Goal: Task Accomplishment & Management: Complete application form

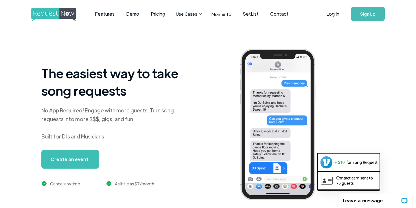
click at [71, 162] on link "Create an event!" at bounding box center [70, 159] width 58 height 18
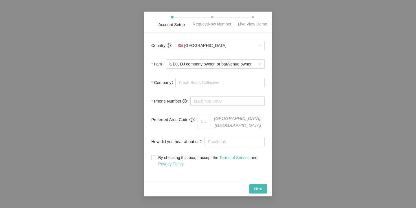
click at [99, 47] on div "Account Setup RequestNow Number Live View Demo Country 🇺🇸 [GEOGRAPHIC_DATA] I a…" at bounding box center [208, 104] width 416 height 208
click at [189, 85] on input "Company" at bounding box center [219, 82] width 89 height 9
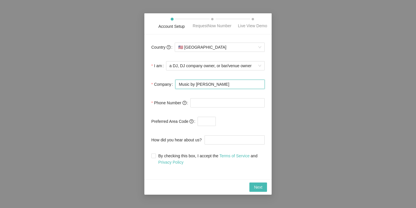
type input "Music by [PERSON_NAME]"
type input "[PHONE_NUMBER]"
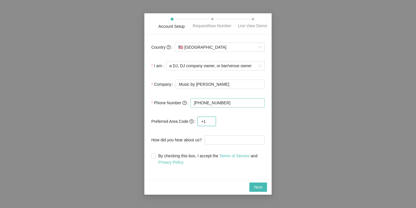
type input "+1"
click at [155, 156] on input "By checking this box, I accept the Terms of Service and Privacy Policy" at bounding box center [153, 155] width 4 height 4
checkbox input "true"
click at [254, 184] on div "Next" at bounding box center [207, 186] width 127 height 15
click at [254, 189] on span "Next" at bounding box center [258, 187] width 8 height 6
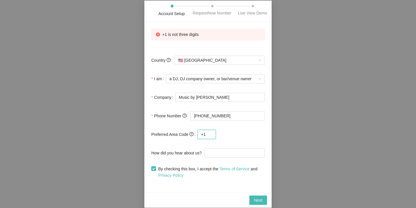
click at [212, 138] on input "+1" at bounding box center [206, 133] width 18 height 9
type input "+"
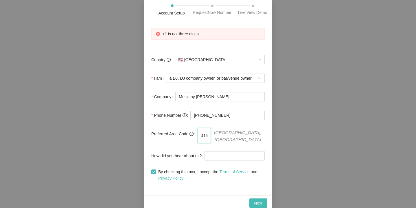
scroll to position [5, 0]
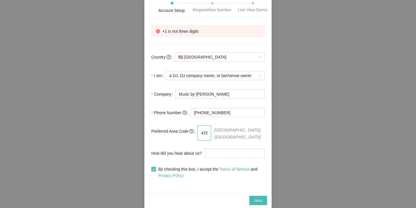
type input "415"
click at [255, 195] on div "Next" at bounding box center [207, 199] width 127 height 15
click at [254, 198] on span "Next" at bounding box center [258, 200] width 8 height 6
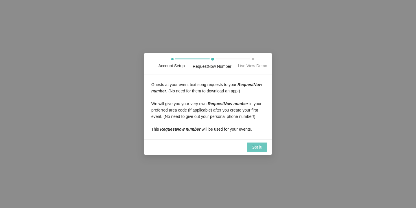
scroll to position [0, 0]
click at [254, 150] on span "Got it!" at bounding box center [256, 147] width 11 height 6
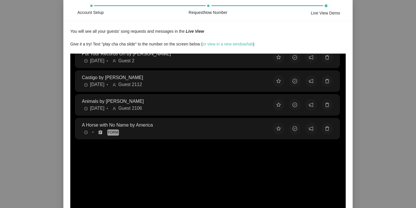
scroll to position [76, 0]
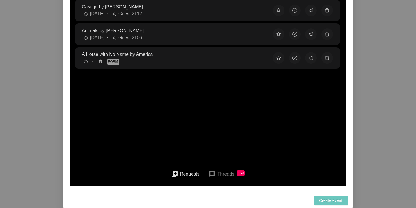
click at [262, 57] on span "Create event!" at bounding box center [257, 51] width 12 height 12
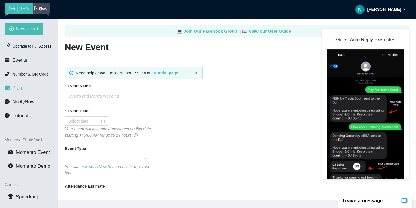
click at [23, 90] on li "Plan" at bounding box center [29, 88] width 58 height 12
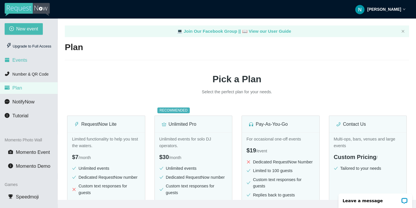
click at [40, 56] on li "Events" at bounding box center [29, 60] width 58 height 12
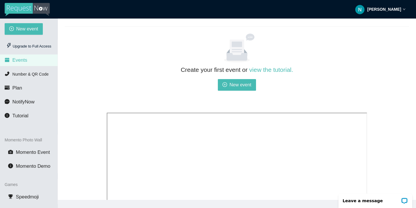
scroll to position [37, 0]
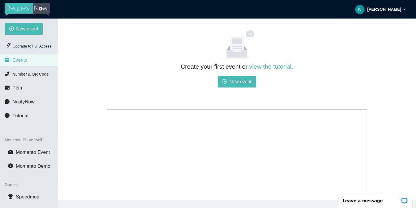
click at [224, 74] on div "Create your first event or view the tutorial. New event" at bounding box center [237, 83] width 260 height 43
click at [227, 81] on button "New event" at bounding box center [237, 82] width 38 height 12
type textarea "[URL][DOMAIN_NAME]"
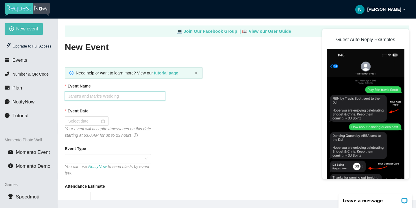
click at [112, 95] on input "Event Name" at bounding box center [115, 95] width 100 height 9
type input "Express Yourself [PERSON_NAME] Tribute Night"
click at [100, 122] on div at bounding box center [86, 121] width 37 height 6
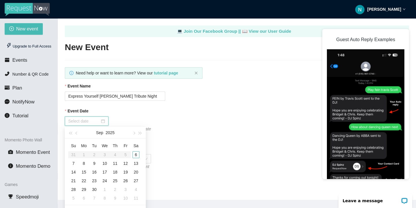
click at [97, 119] on div at bounding box center [86, 121] width 37 height 6
type input "[DATE]"
click at [134, 154] on div "6" at bounding box center [135, 154] width 7 height 7
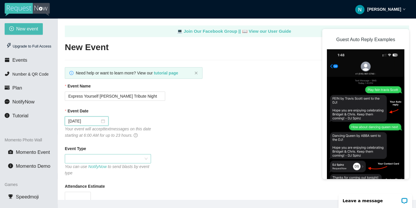
click at [99, 160] on span at bounding box center [107, 158] width 79 height 9
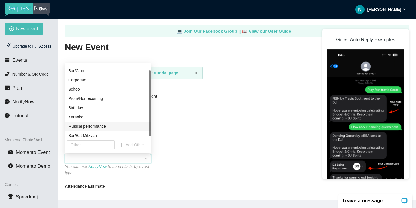
scroll to position [9, 0]
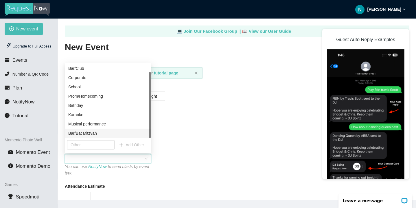
click at [87, 130] on div "Bar/Bat Mitzvah" at bounding box center [107, 133] width 79 height 6
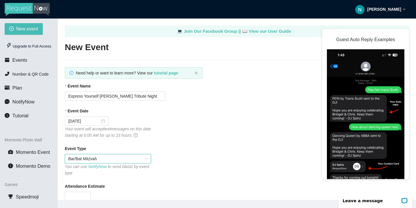
click at [108, 165] on div "You can use NotifyNow to send blasts by event type" at bounding box center [108, 169] width 86 height 13
click at [108, 161] on span "Bar/Bat Mitzvah" at bounding box center [107, 158] width 79 height 9
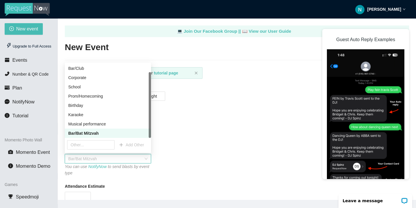
click at [101, 123] on div "Musical performance" at bounding box center [107, 124] width 79 height 6
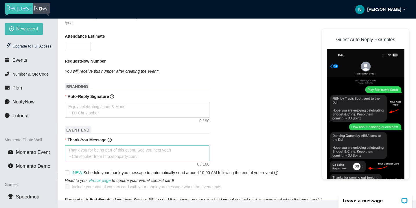
scroll to position [137, 0]
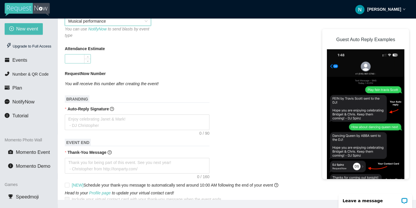
click at [79, 62] on input "Attendance Estimate" at bounding box center [77, 58] width 25 height 9
type input "50"
click at [84, 60] on input "50" at bounding box center [77, 58] width 25 height 9
click at [102, 100] on h1 "BRANDING" at bounding box center [137, 99] width 145 height 8
click at [103, 122] on textarea "Auto-Reply Signature" at bounding box center [137, 122] width 145 height 16
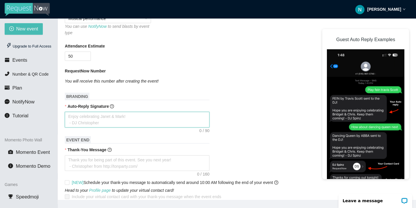
scroll to position [141, 0]
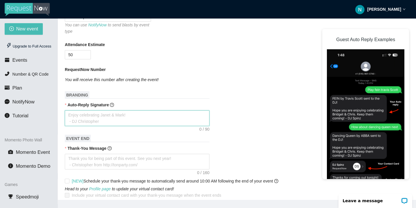
click at [102, 120] on textarea "Auto-Reply Signature" at bounding box center [137, 118] width 145 height 16
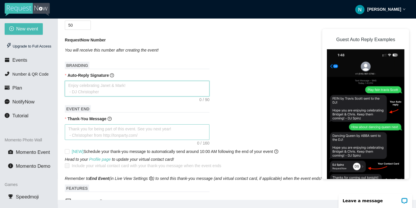
scroll to position [171, 0]
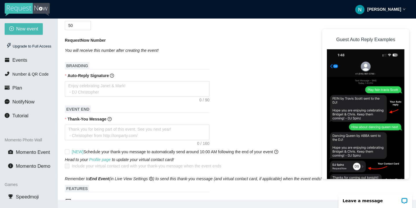
click at [111, 76] on span "Auto-Reply Signature" at bounding box center [90, 75] width 47 height 6
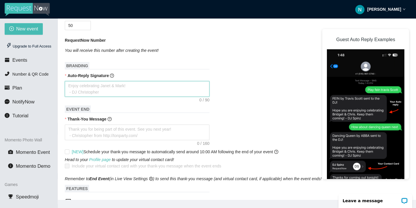
click at [111, 81] on textarea "Auto-Reply Signature" at bounding box center [137, 89] width 145 height 16
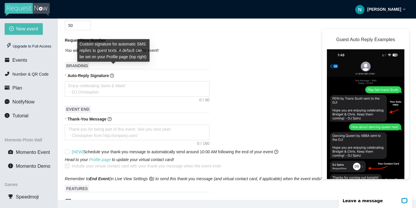
click at [116, 66] on div "Custom signature for automatic SMS replies to guest texts. A default can be set…" at bounding box center [113, 52] width 72 height 27
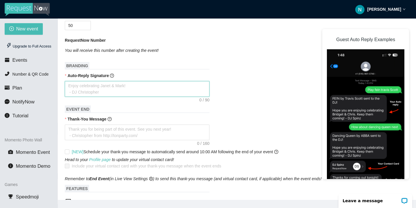
click at [106, 92] on textarea "Auto-Reply Signature" at bounding box center [137, 89] width 145 height 16
type textarea "E"
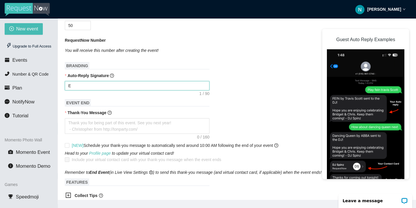
type textarea "Enjoy celebrating [PERSON_NAME] & [PERSON_NAME]! - [PERSON_NAME]"
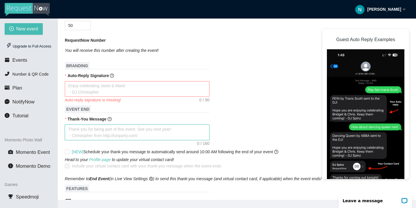
click at [114, 133] on textarea "Thank-You Message" at bounding box center [137, 132] width 145 height 16
type textarea "T"
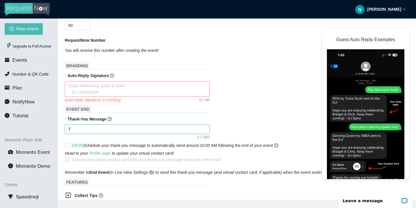
type textarea "Th"
type textarea "Tha"
type textarea "Than"
type textarea "Thank"
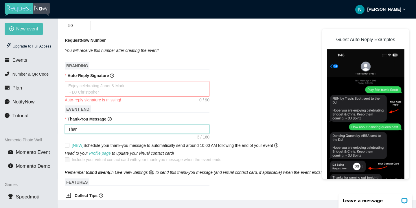
type textarea "Thank"
type textarea "Thank y"
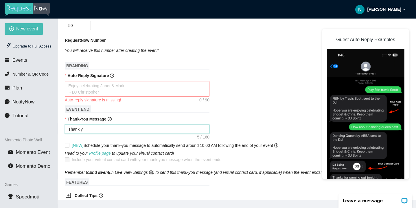
type textarea "Thank yo"
type textarea "Thank you"
type textarea "Thank you g"
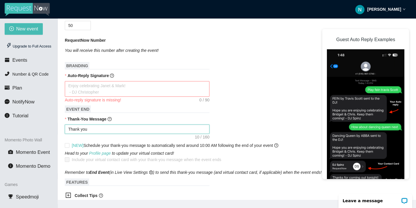
type textarea "Thank you g"
type textarea "Thank you gf"
type textarea "Thank you gfo"
type textarea "Thank you gfor"
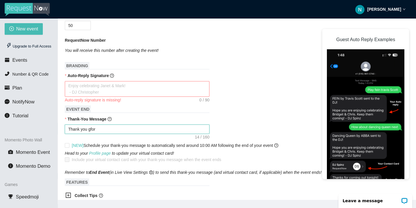
type textarea "Thank you gfor"
type textarea "Thank you gfo"
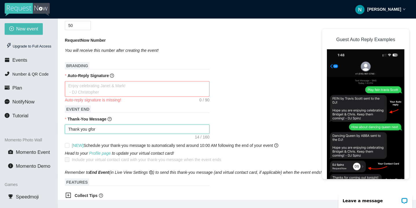
type textarea "Thank you gfo"
type textarea "Thank you gf"
type textarea "Thank you g"
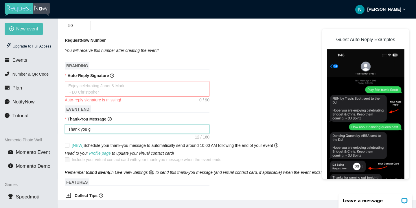
type textarea "Thank you"
type textarea "Thank you f"
type textarea "Thank you fo"
type textarea "Thank you for"
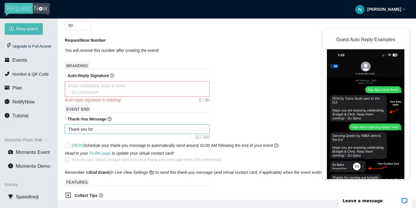
type textarea "Thank you for"
type textarea "Thank you for a"
type textarea "Thank you for at"
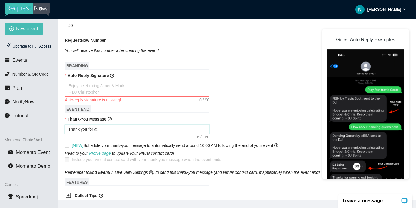
type textarea "Thank you for att"
type textarea "Thank you for atte"
type textarea "Thank you for atten"
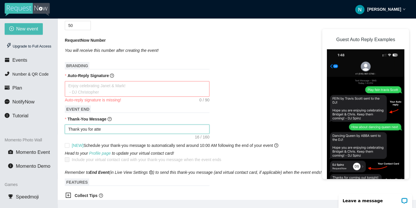
type textarea "Thank you for atten"
type textarea "Thank you for attend"
type textarea "Thank you for attendi"
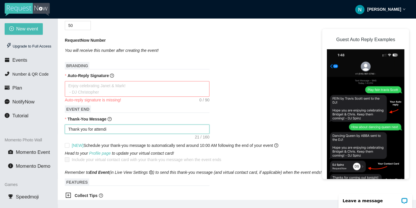
type textarea "Thank you for attendin"
type textarea "Thank you for attending"
type textarea "Thank you for attending!"
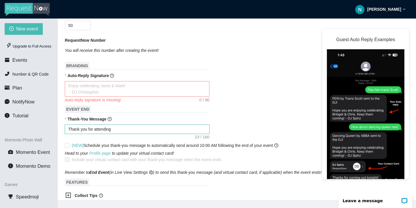
type textarea "Thank you for attending!"
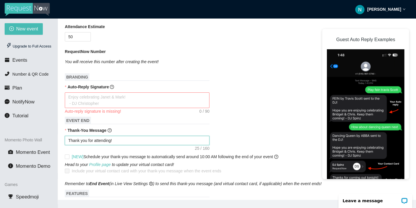
scroll to position [141, 0]
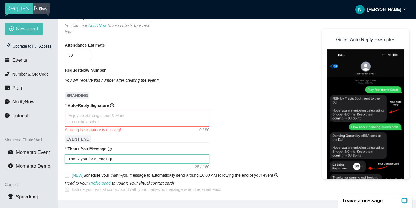
type textarea "Thank you for attending!"
click at [82, 117] on textarea "Auto-Reply Signature" at bounding box center [137, 119] width 145 height 16
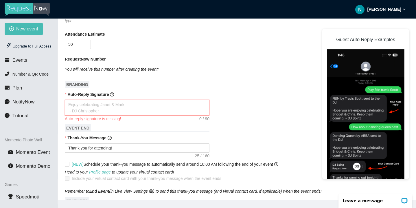
scroll to position [152, 0]
click at [88, 108] on textarea "Auto-Reply Signature" at bounding box center [137, 107] width 145 height 16
type textarea "P"
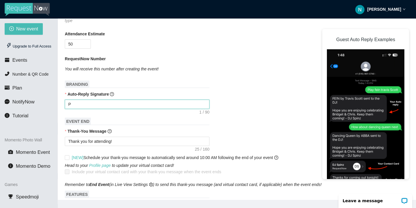
type textarea "Pl"
type textarea "Ple"
type textarea "Plea"
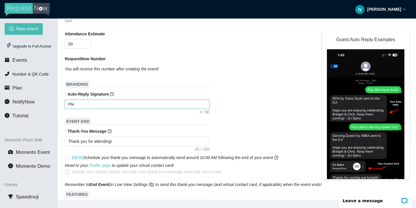
type textarea "Plea"
type textarea "Pleas"
type textarea "Please"
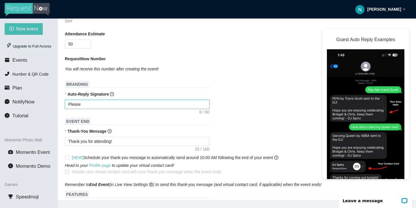
type textarea "Please"
type textarea "Please c"
type textarea "Please ch"
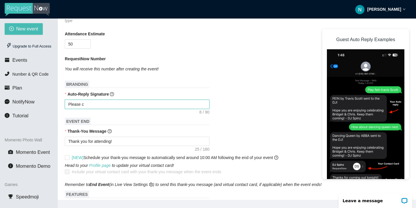
type textarea "Please ch"
type textarea "Please che"
type textarea "Please chec"
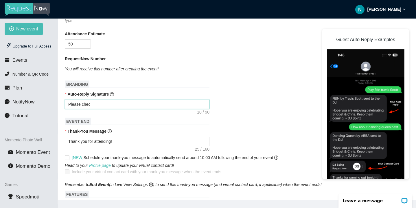
type textarea "Please check"
type textarea "Please check o"
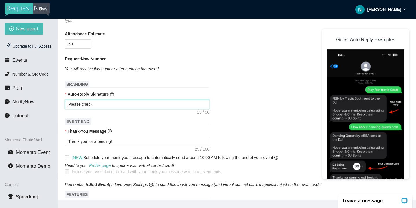
type textarea "Please check o"
type textarea "Please check ou"
type textarea "Please check out"
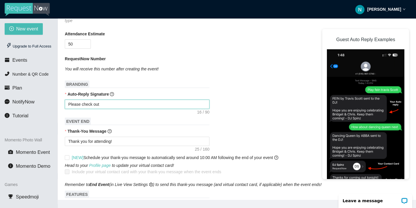
type textarea "Please check out"
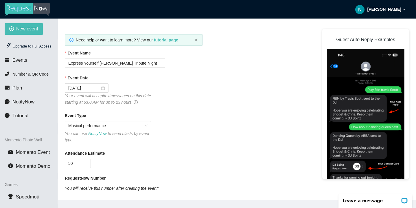
scroll to position [0, 0]
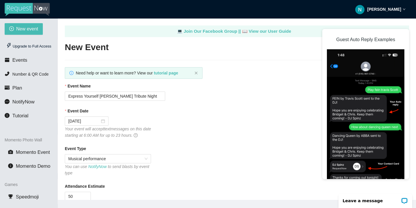
type textarea "Please check out"
click at [164, 75] on div "Need help or want to learn more? View our tutorial page" at bounding box center [134, 73] width 116 height 6
click at [165, 73] on b "tutorial page" at bounding box center [166, 73] width 24 height 5
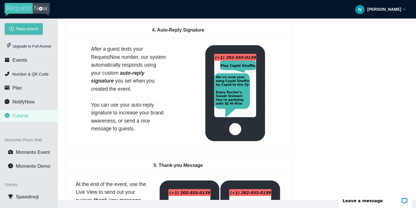
scroll to position [889, 0]
